Goal: Find specific page/section: Find specific page/section

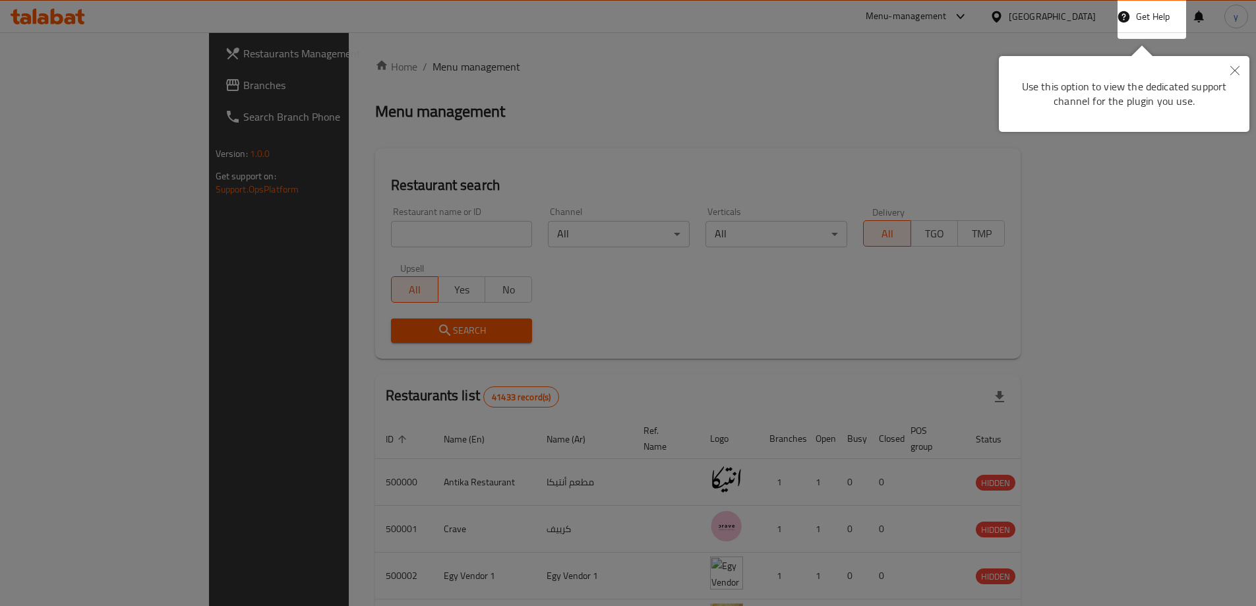
click at [1231, 74] on icon "Close" at bounding box center [1234, 70] width 9 height 9
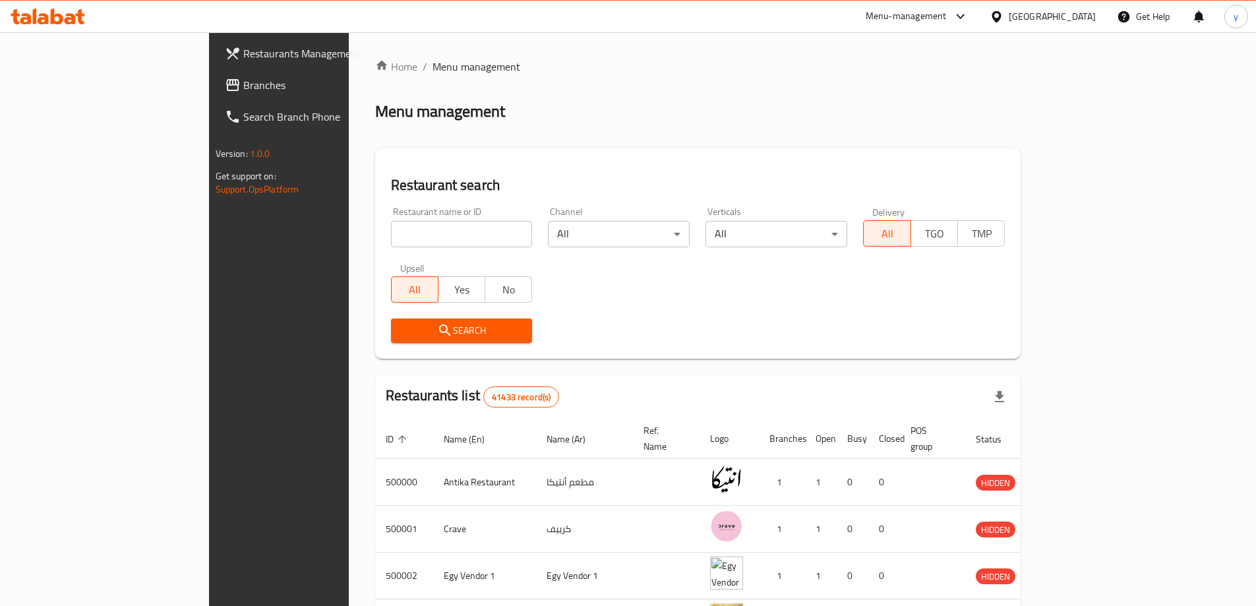
click at [1068, 26] on div "[GEOGRAPHIC_DATA]" at bounding box center [1042, 17] width 127 height 32
click at [1074, 15] on div "[GEOGRAPHIC_DATA]" at bounding box center [1052, 16] width 87 height 15
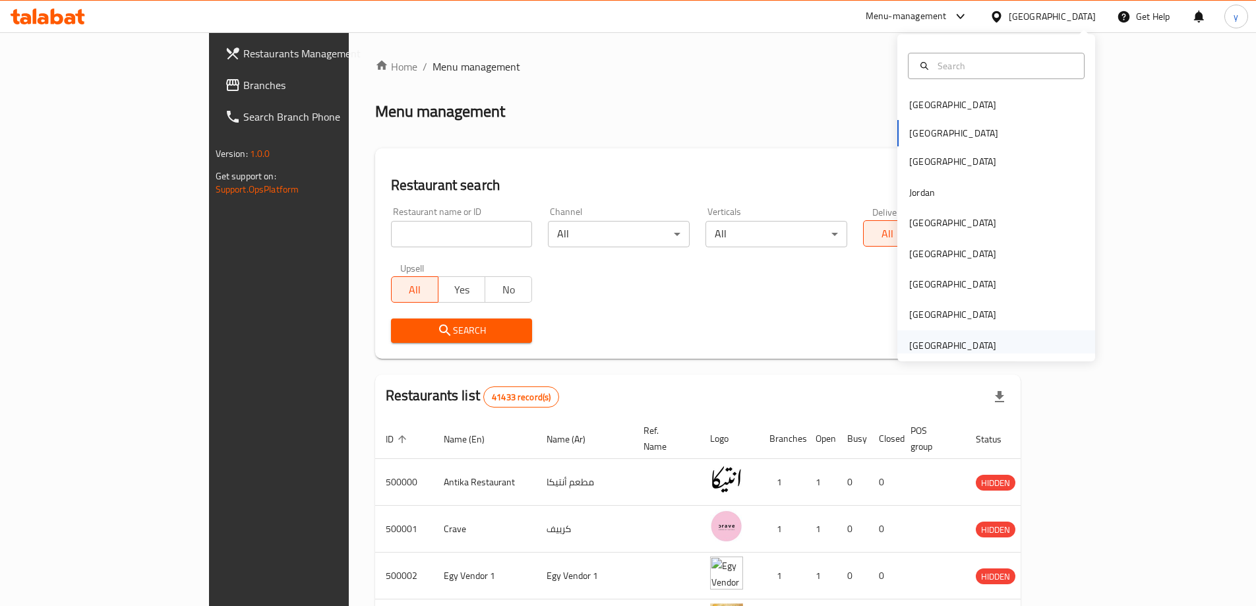
click at [944, 343] on div "[GEOGRAPHIC_DATA]" at bounding box center [952, 345] width 87 height 15
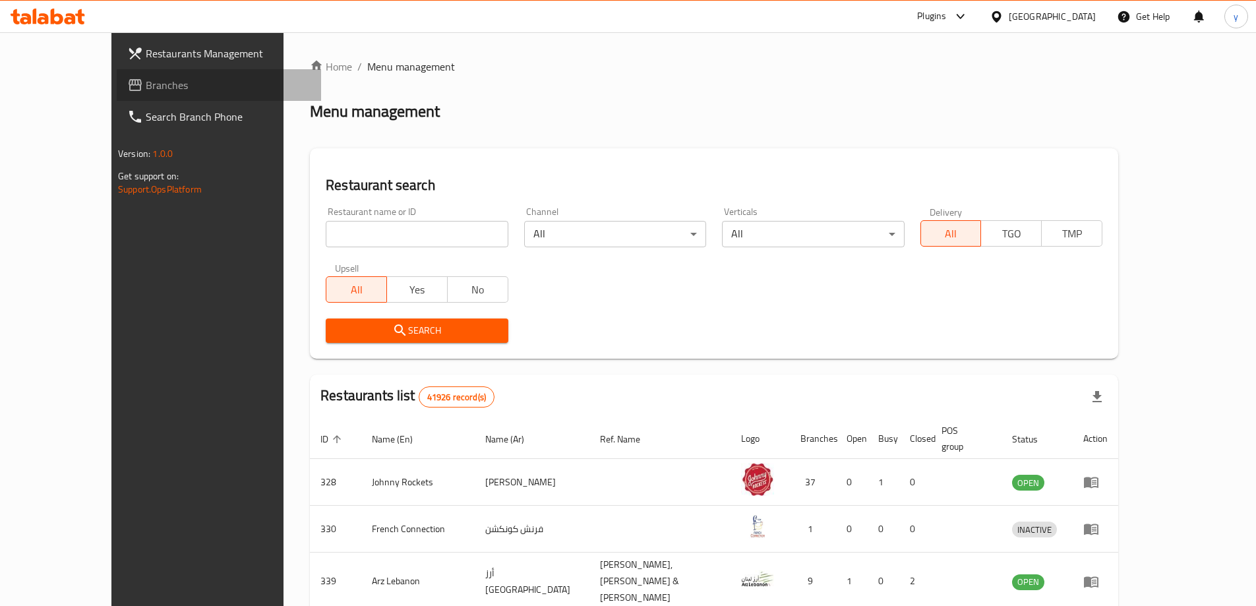
click at [146, 87] on span "Branches" at bounding box center [228, 85] width 165 height 16
